Goal: Find specific page/section: Find specific page/section

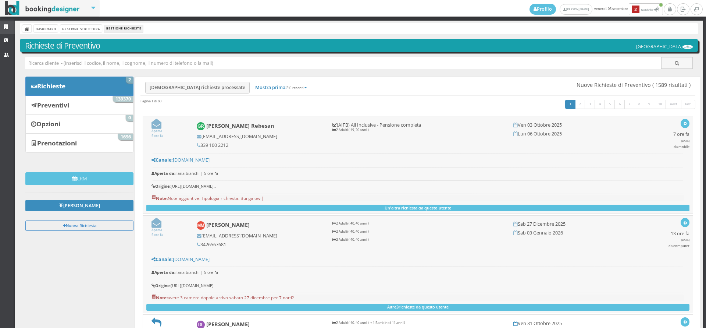
click at [4, 22] on link "Strutture" at bounding box center [7, 27] width 15 height 13
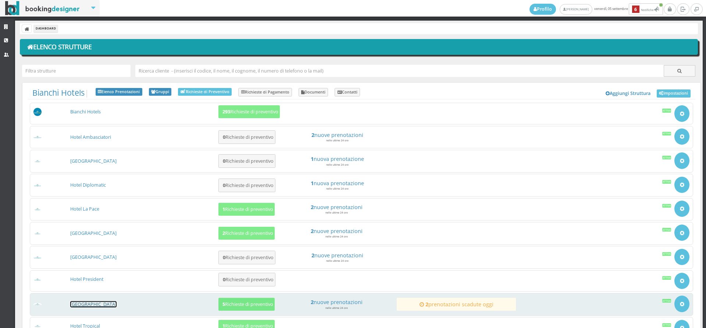
click at [98, 303] on link "[GEOGRAPHIC_DATA]" at bounding box center [93, 304] width 46 height 6
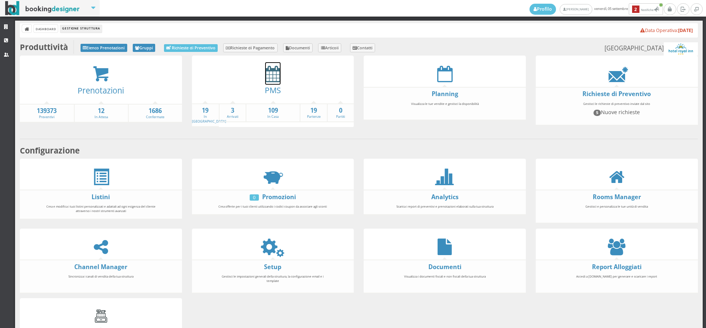
click at [265, 77] on icon at bounding box center [272, 73] width 15 height 17
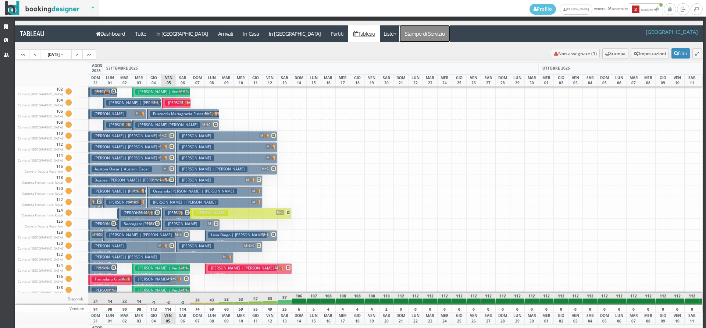
click at [400, 38] on link "Stampe di Servizio" at bounding box center [425, 33] width 50 height 17
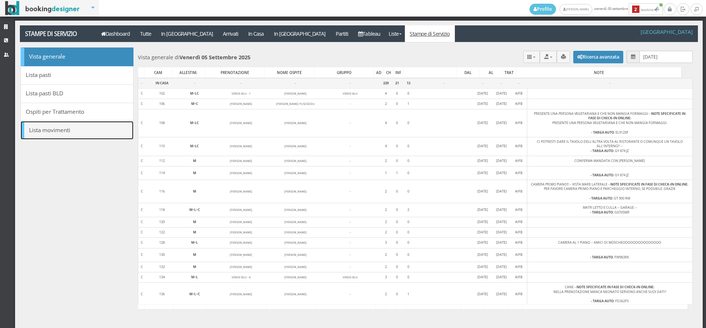
click at [52, 133] on link "Lista movimenti" at bounding box center [77, 130] width 113 height 19
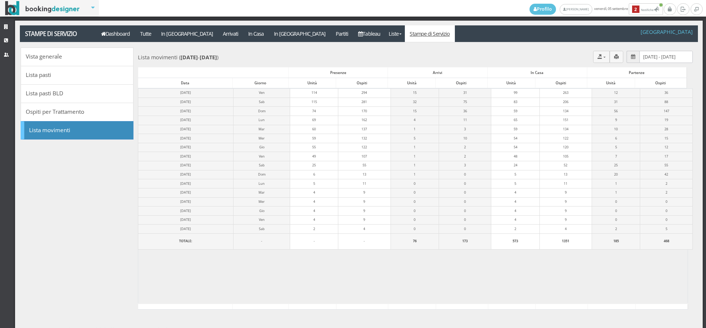
click at [631, 56] on icon at bounding box center [633, 56] width 4 height 5
click at [614, 56] on button "button" at bounding box center [617, 57] width 14 height 12
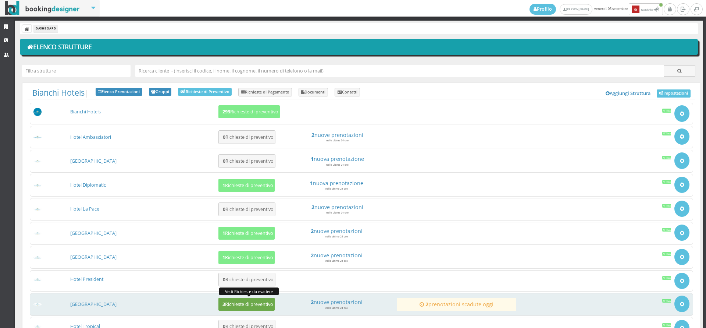
click at [257, 303] on h5 "3 Richieste di preventivo" at bounding box center [246, 304] width 53 height 6
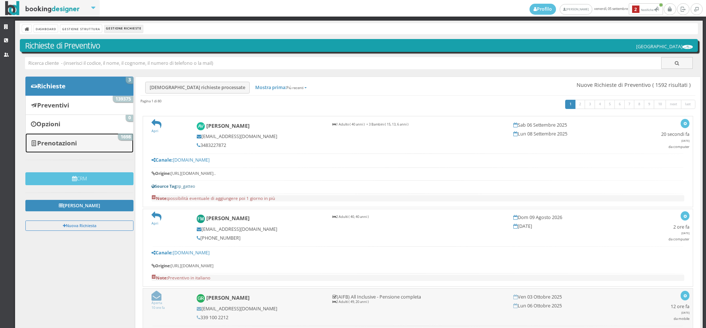
click at [92, 146] on link "Prenotazioni 1698" at bounding box center [79, 142] width 108 height 19
